Goal: Task Accomplishment & Management: Manage account settings

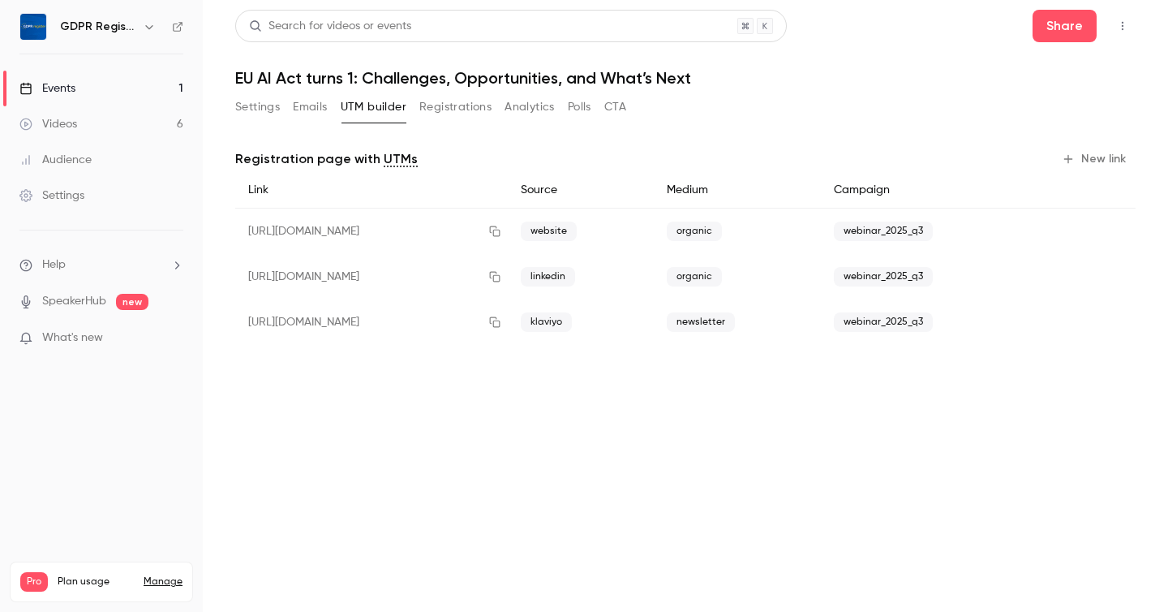
click at [260, 101] on button "Settings" at bounding box center [257, 107] width 45 height 26
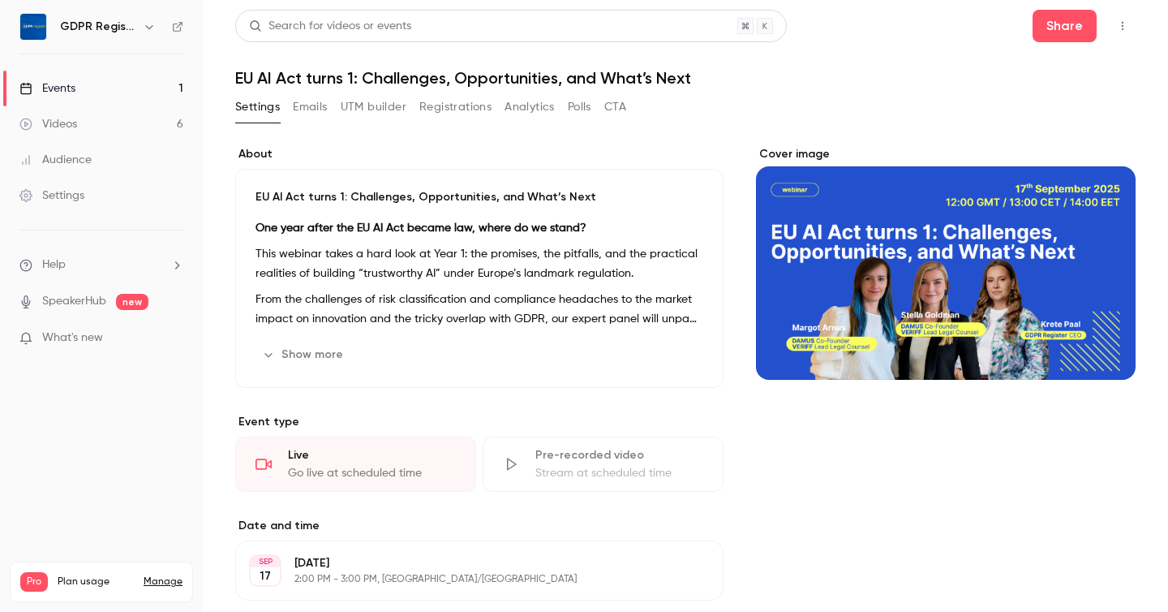
click at [431, 108] on button "Registrations" at bounding box center [455, 107] width 72 height 26
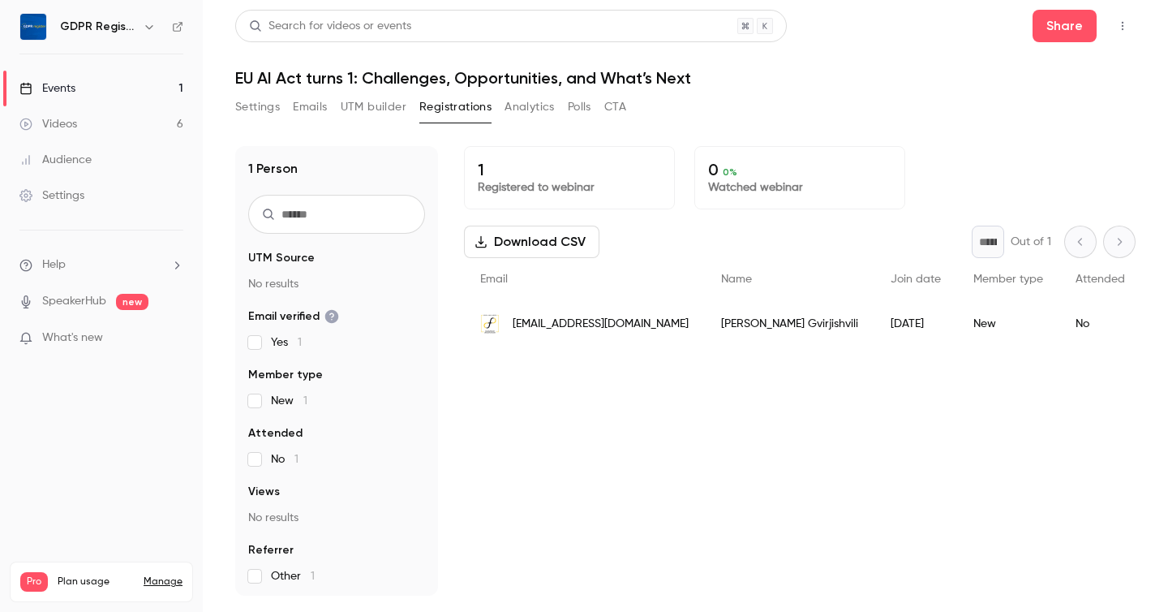
click at [582, 441] on div "1 Registered to webinar 0 0 % Watched webinar Download CSV * Out of 1 Email Nam…" at bounding box center [800, 370] width 672 height 449
click at [622, 316] on span "[EMAIL_ADDRESS][DOMAIN_NAME]" at bounding box center [601, 324] width 176 height 17
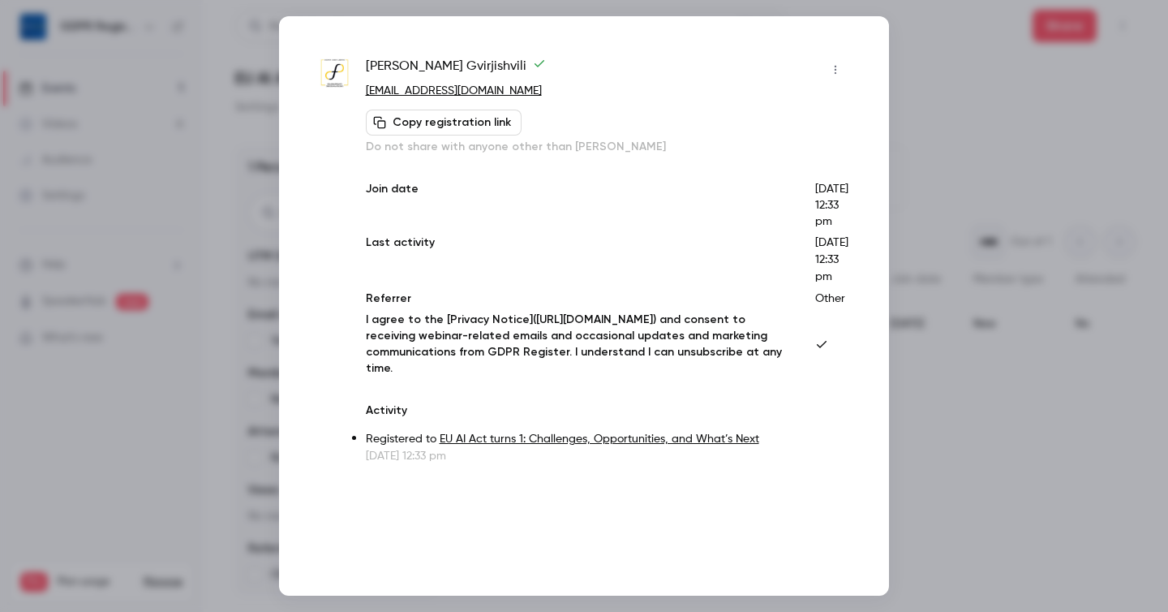
click at [930, 105] on div at bounding box center [584, 306] width 1168 height 612
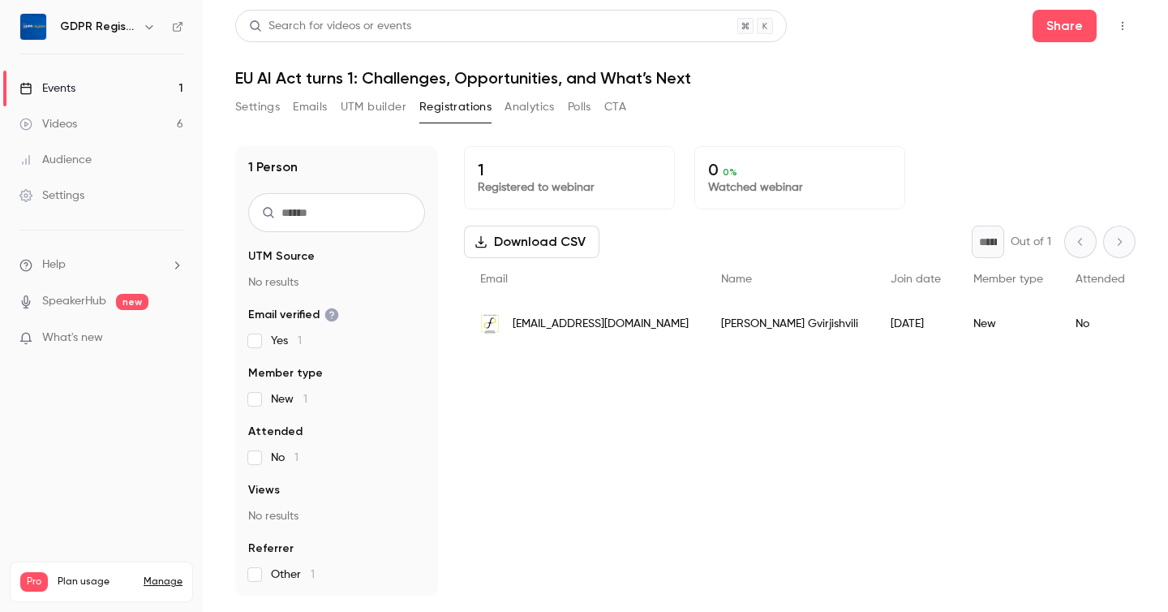
click at [285, 281] on p "No results" at bounding box center [336, 282] width 177 height 16
click at [568, 320] on span "[EMAIL_ADDRESS][DOMAIN_NAME]" at bounding box center [601, 324] width 176 height 17
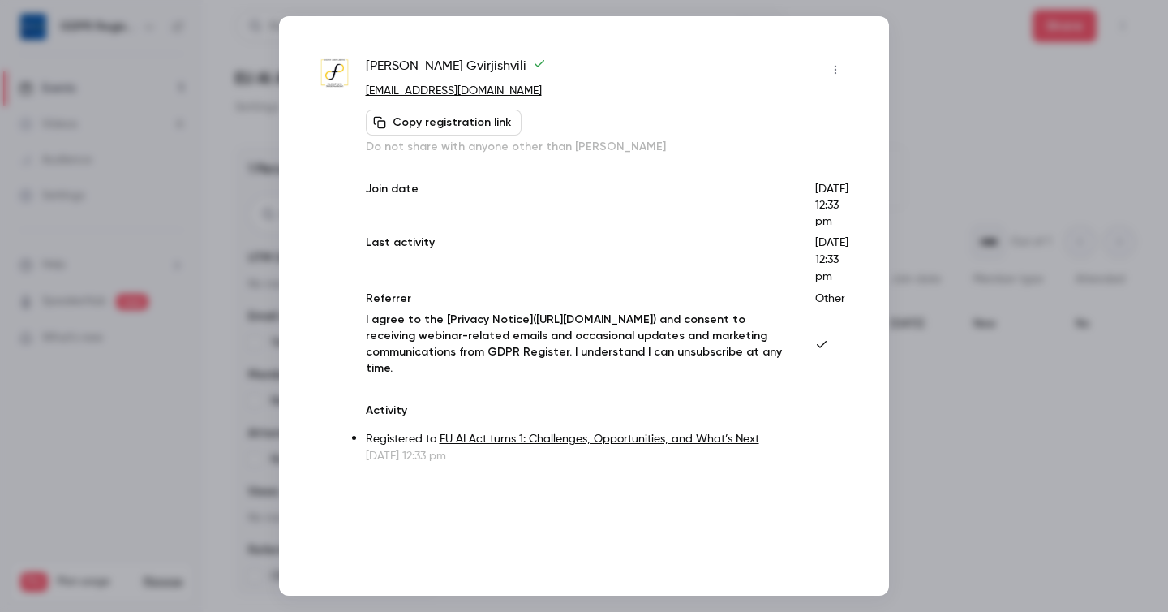
scroll to position [1, 0]
click at [959, 115] on div at bounding box center [584, 306] width 1168 height 612
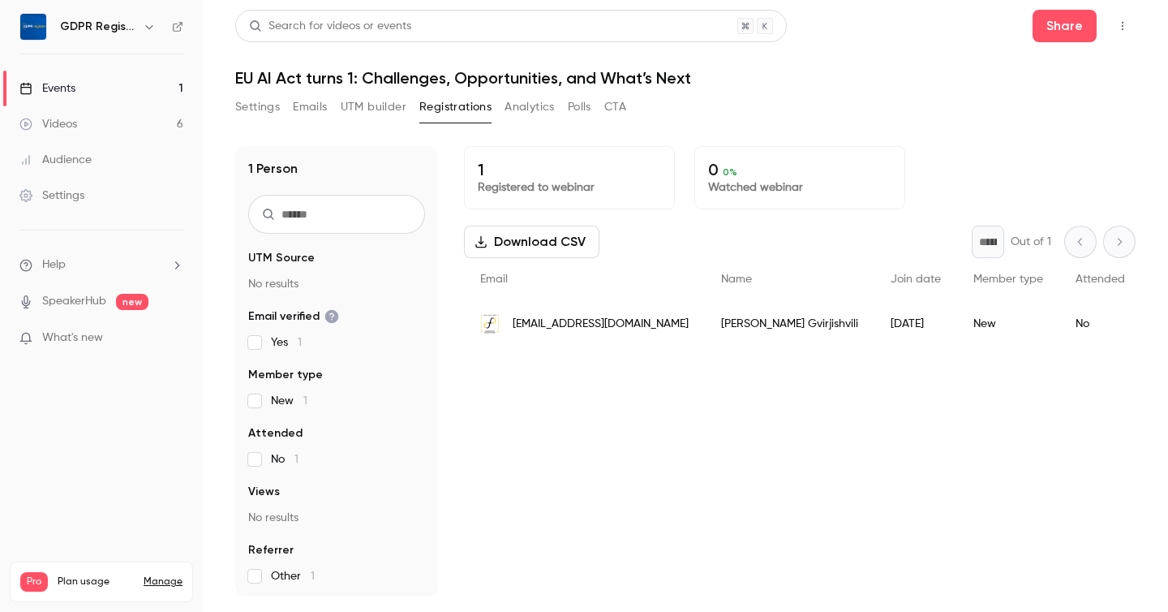
click at [244, 103] on button "Settings" at bounding box center [257, 107] width 45 height 26
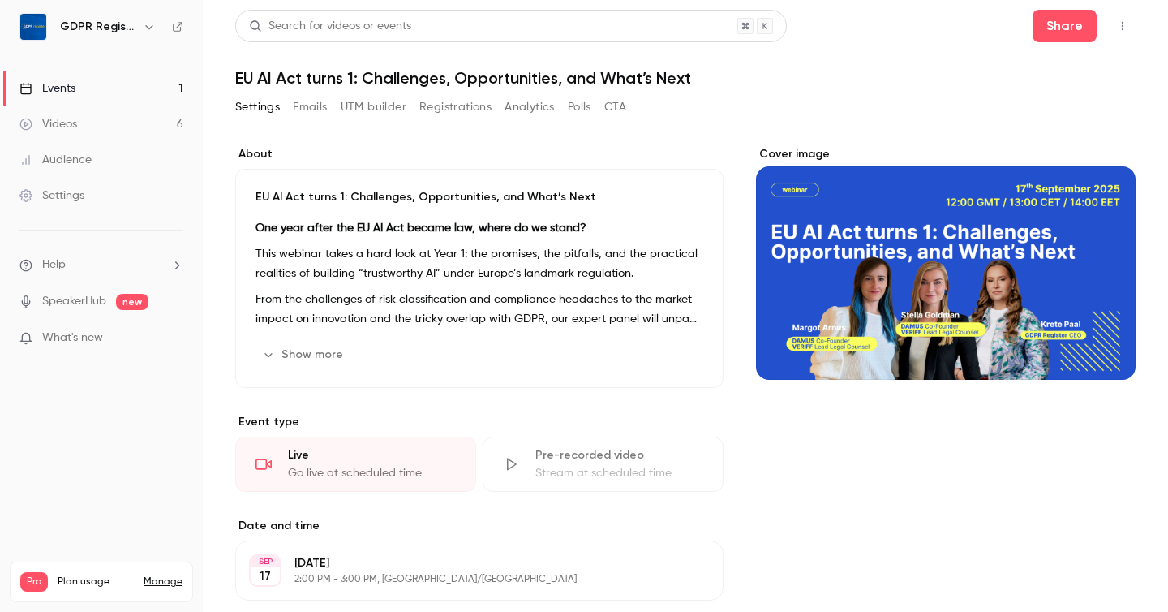
click at [449, 110] on button "Registrations" at bounding box center [455, 107] width 72 height 26
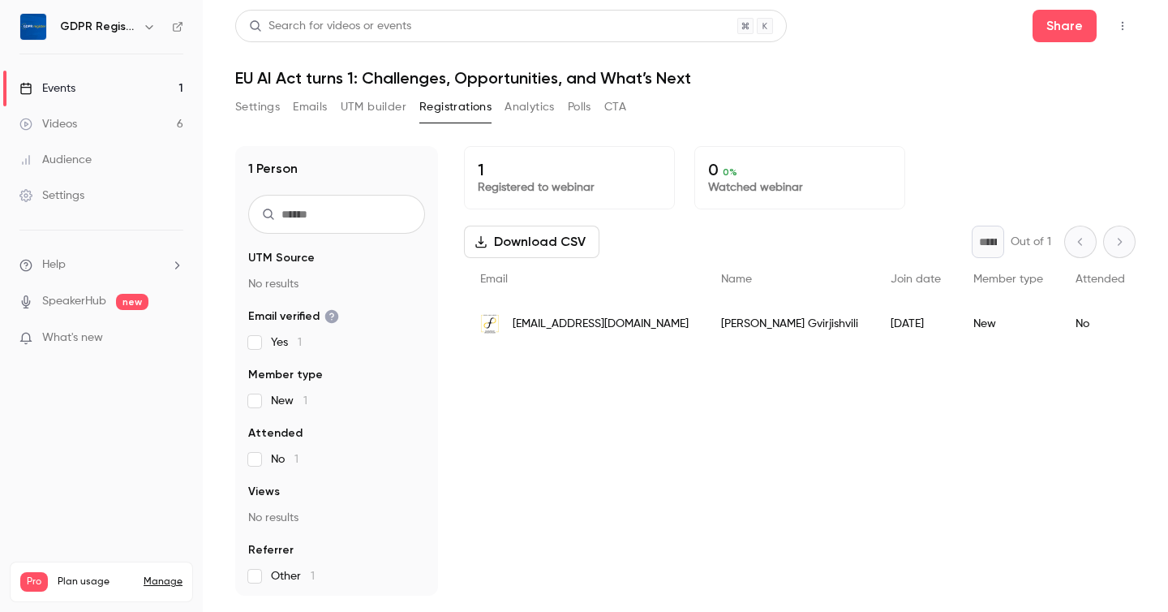
scroll to position [2, 0]
click at [264, 105] on button "Settings" at bounding box center [257, 107] width 45 height 26
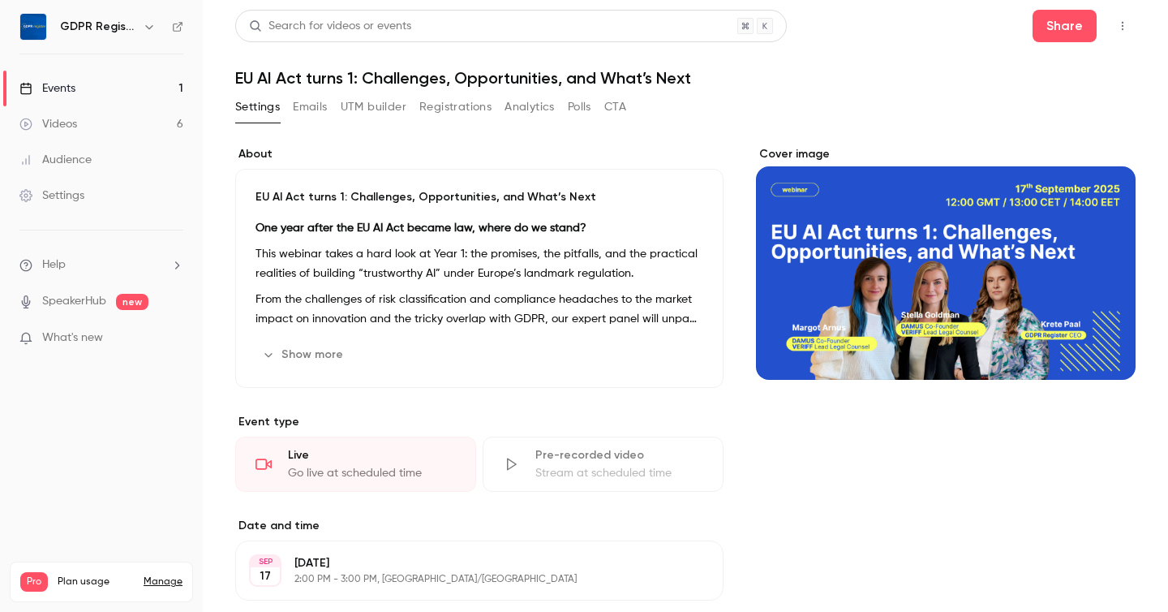
click at [59, 198] on div "Settings" at bounding box center [51, 195] width 65 height 16
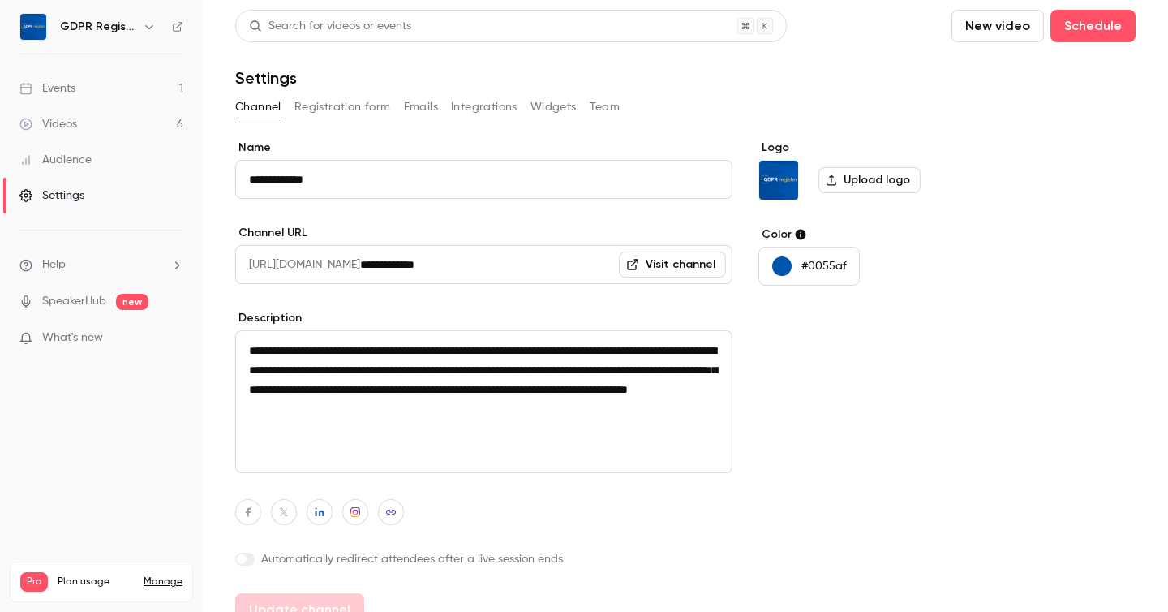
click at [341, 98] on button "Registration form" at bounding box center [342, 107] width 97 height 26
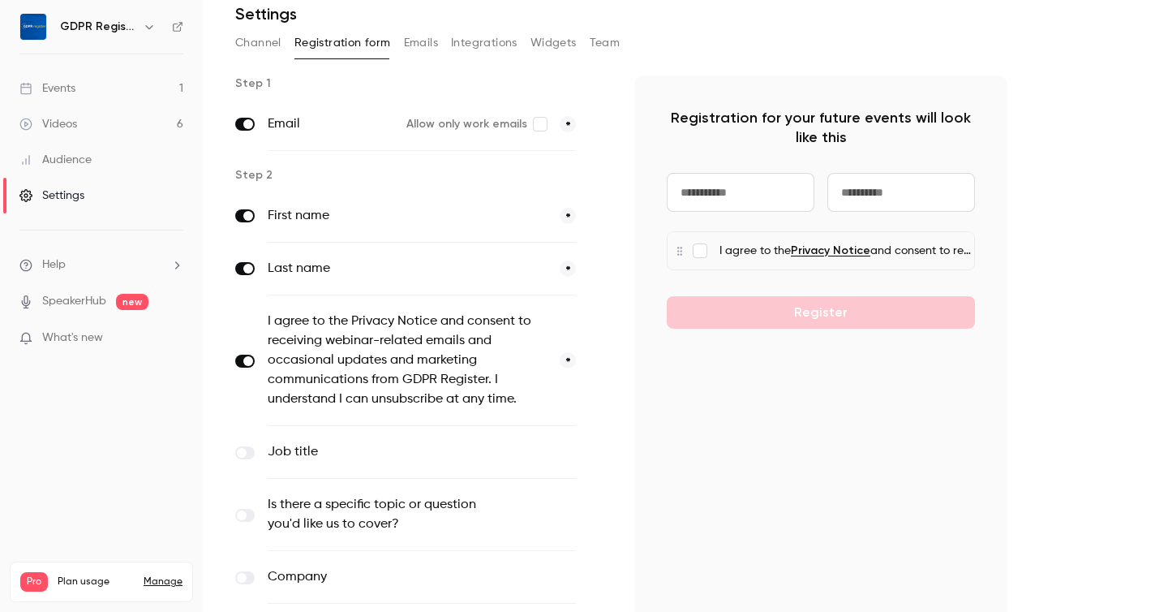
scroll to position [285, 0]
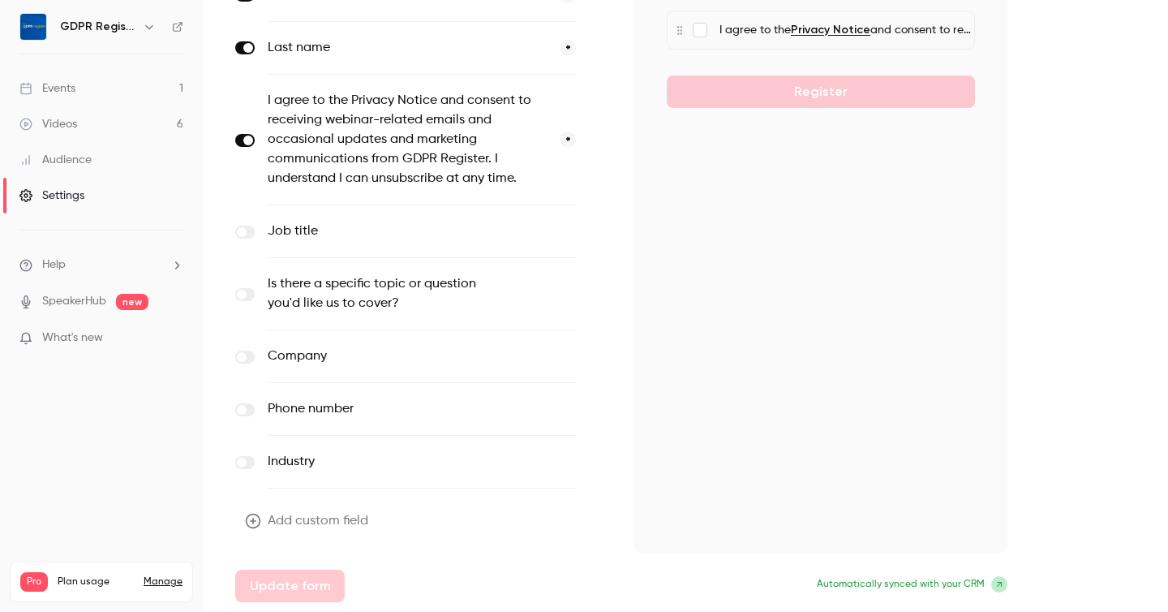
click at [297, 511] on button "Add custom field" at bounding box center [308, 521] width 146 height 32
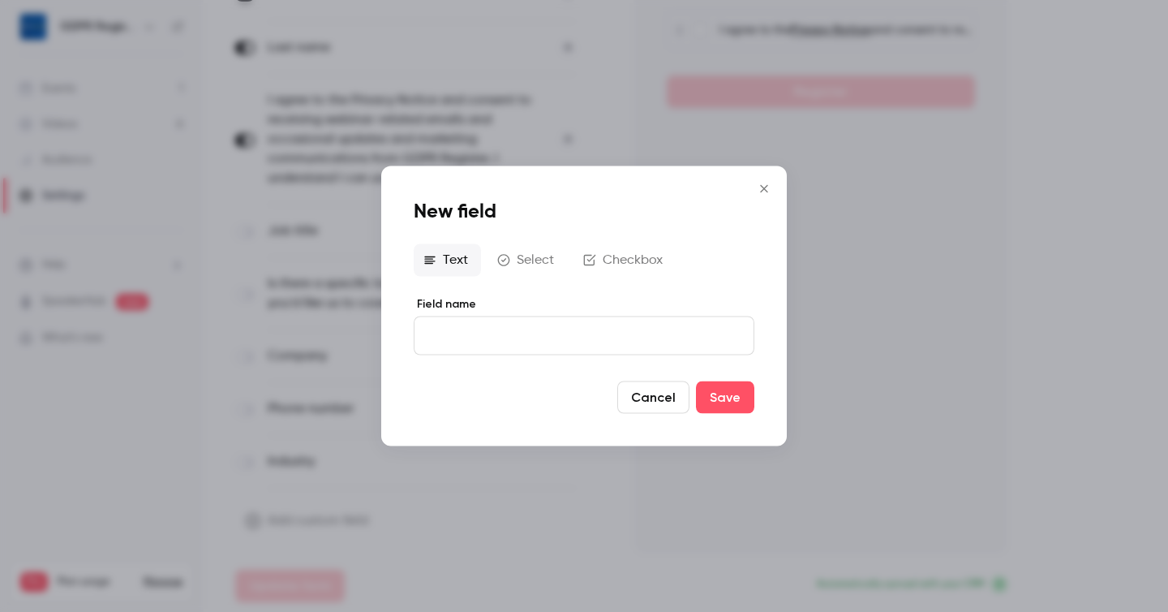
click at [761, 189] on icon "Close" at bounding box center [763, 189] width 19 height 13
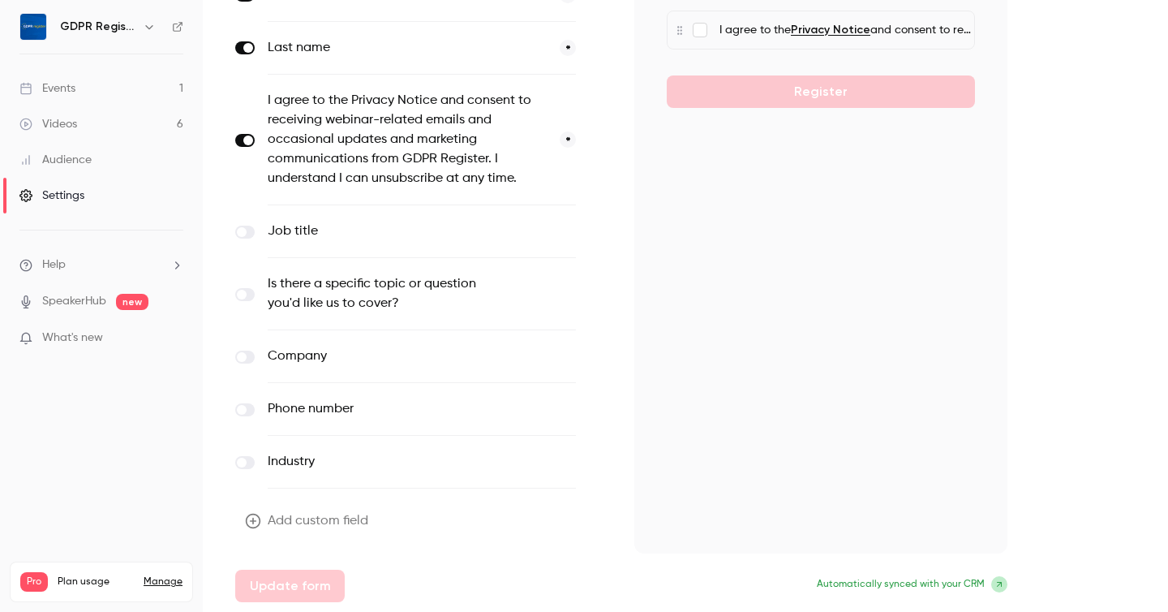
scroll to position [0, 0]
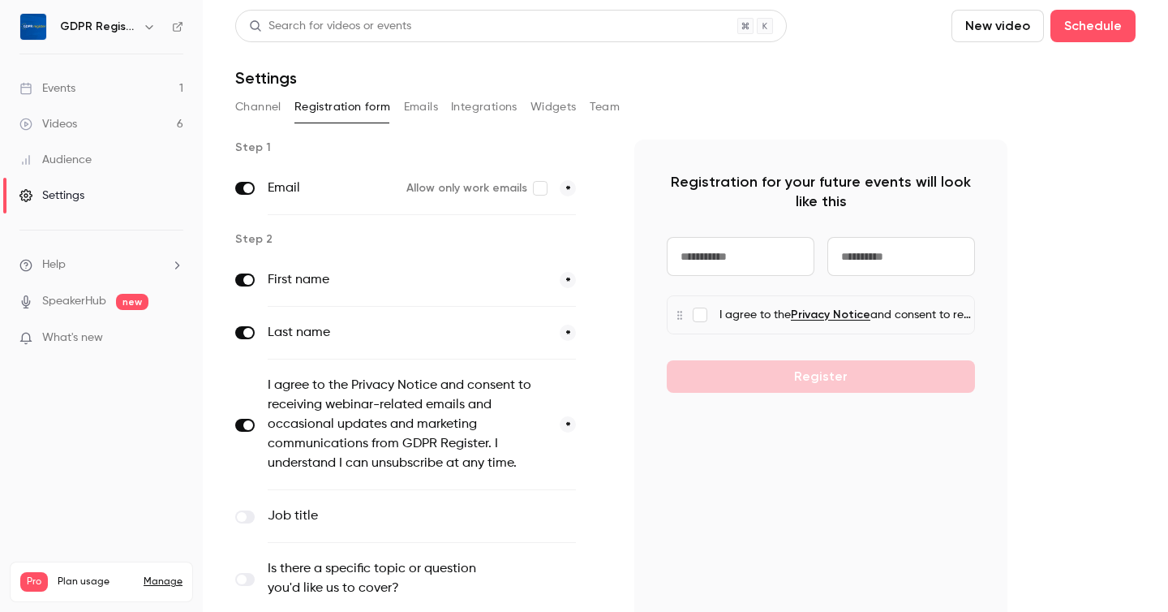
click at [467, 107] on button "Integrations" at bounding box center [484, 107] width 67 height 26
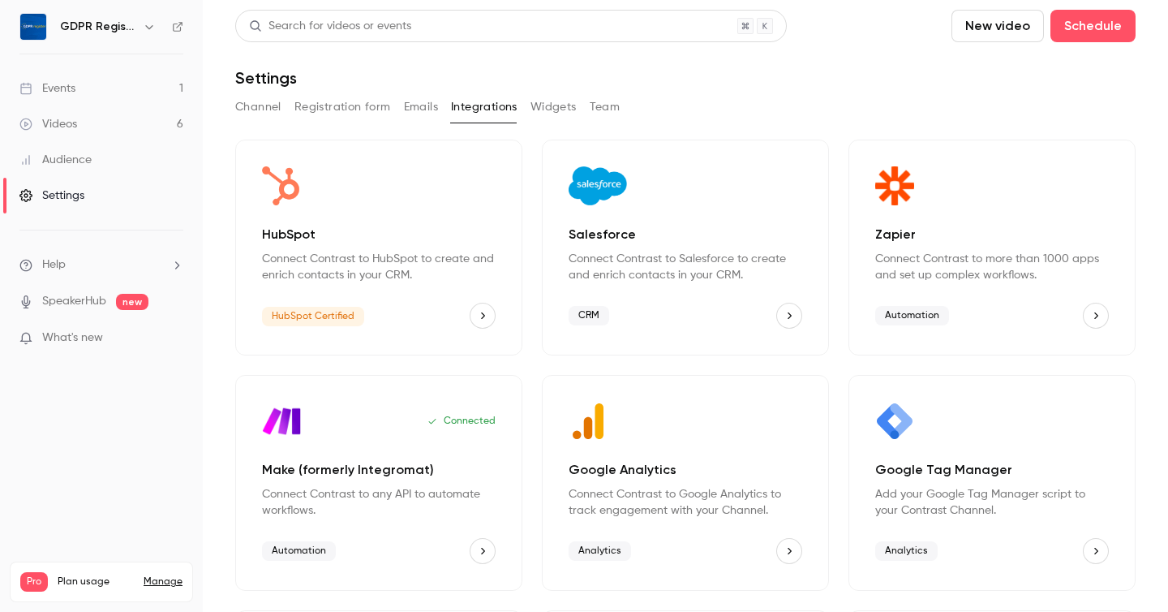
click at [569, 103] on button "Widgets" at bounding box center [553, 107] width 46 height 26
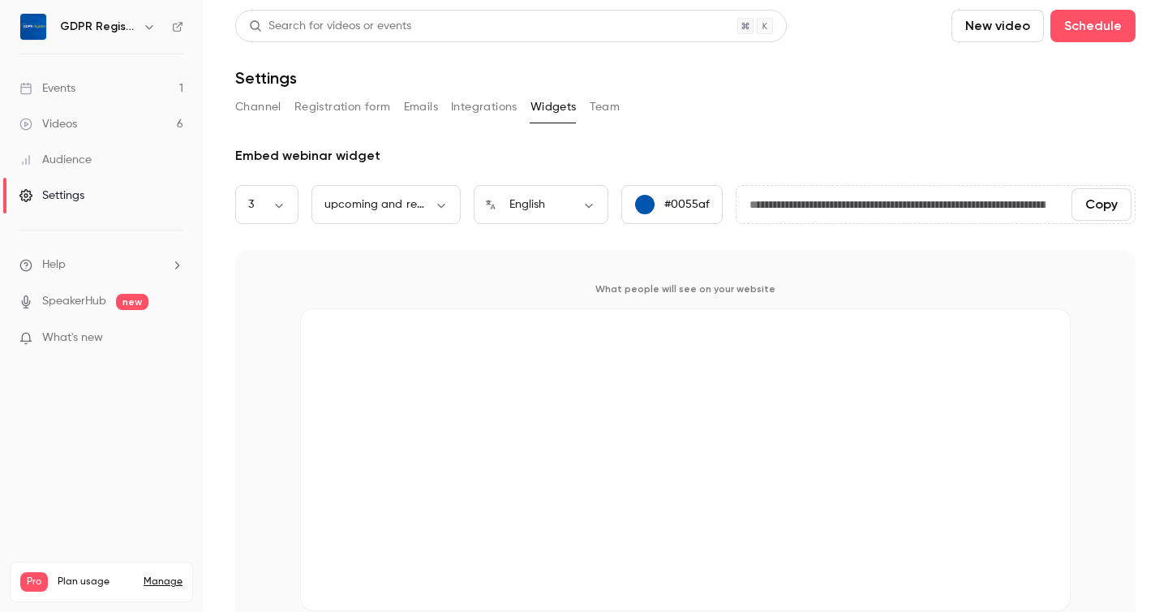
click at [613, 106] on button "Team" at bounding box center [605, 107] width 31 height 26
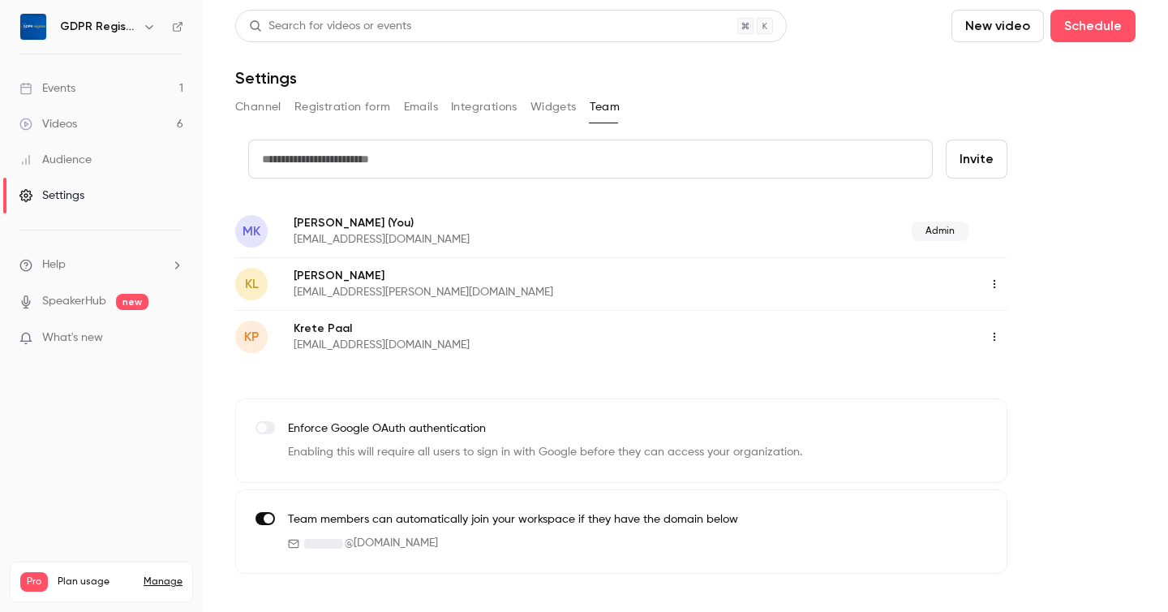
click at [537, 106] on button "Widgets" at bounding box center [553, 107] width 46 height 26
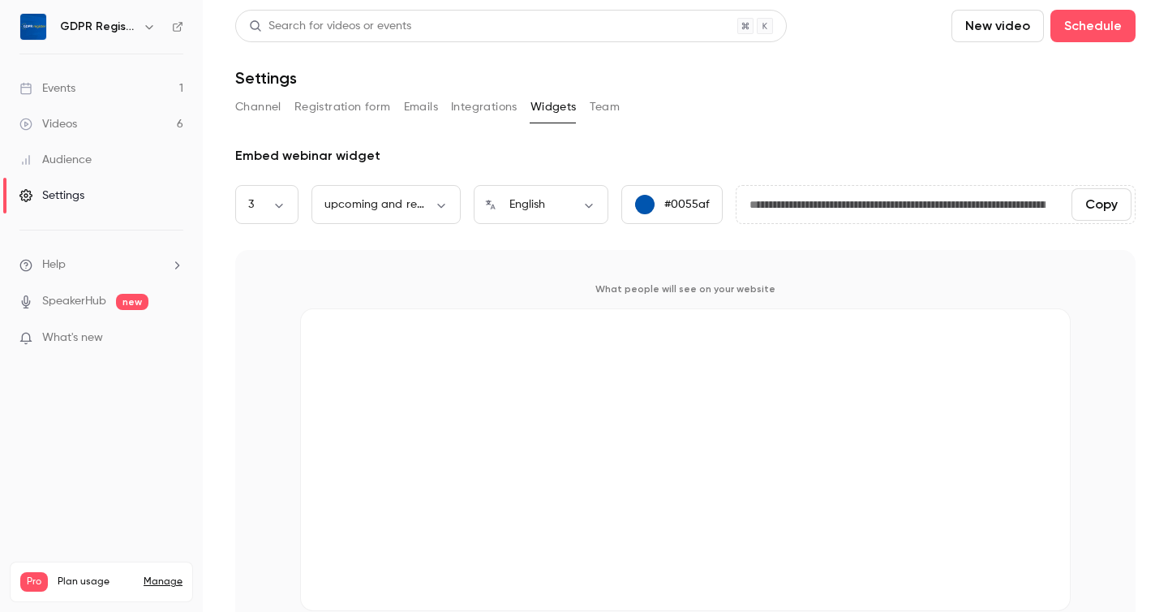
click at [1104, 209] on button "Copy" at bounding box center [1102, 204] width 60 height 32
